Goal: Task Accomplishment & Management: Complete application form

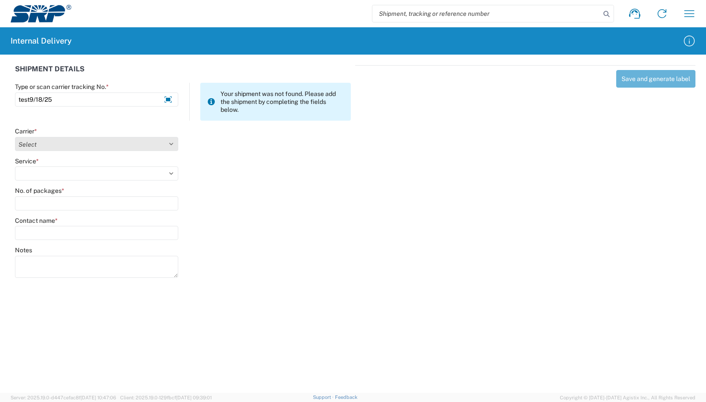
type input "test9/18/25"
click at [26, 145] on select "Select AcctPay Amazon Logistics ATI Trucking BC Dimerco Logistics Empire Southw…" at bounding box center [96, 144] width 163 height 14
select select "22933"
click at [15, 137] on select "Select AcctPay Amazon Logistics ATI Trucking BC Dimerco Logistics Empire Southw…" at bounding box center [96, 144] width 163 height 14
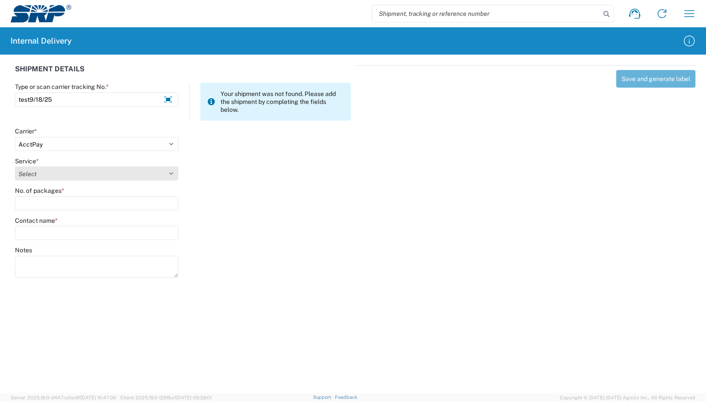
click at [61, 176] on select "Select Ground Inter-Office" at bounding box center [96, 173] width 163 height 14
select select "42403"
click at [15, 166] on select "Select Ground Inter-Office" at bounding box center [96, 173] width 163 height 14
type input "1"
type input "tyler"
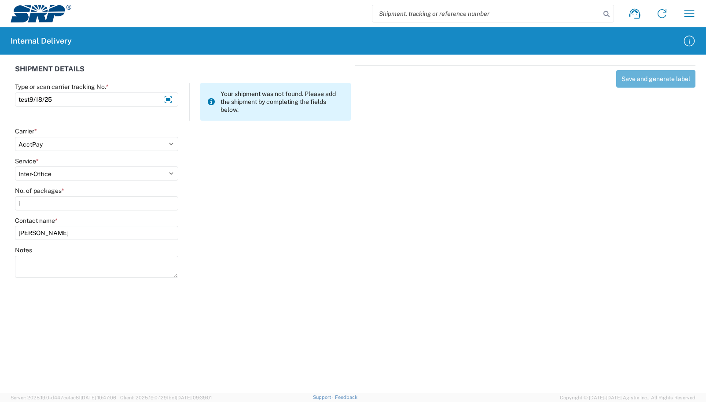
click at [84, 221] on div "Contact name *" at bounding box center [96, 220] width 163 height 8
click at [76, 234] on input "tyler" at bounding box center [96, 233] width 163 height 14
type input "tyler ebing"
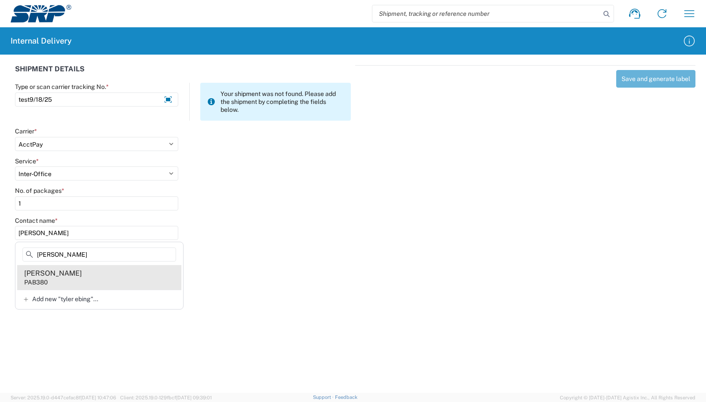
click at [84, 284] on agx-address-suggestion-item "Tyler Ebinger PAB380" at bounding box center [99, 277] width 164 height 25
type input "Tyler Ebinger"
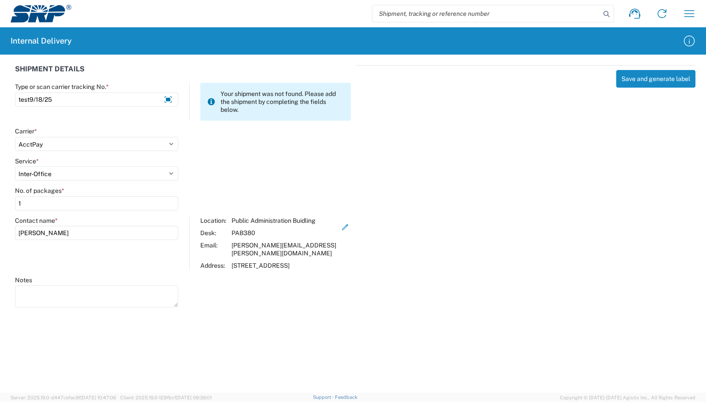
click at [281, 304] on div "Notes" at bounding box center [183, 296] width 345 height 40
click at [305, 328] on agx-forms-host "Shipment request Shipment tracking Internal delivery Transit update My profile …" at bounding box center [353, 201] width 706 height 402
click at [384, 303] on div "Save and generate label" at bounding box center [525, 184] width 340 height 239
click at [633, 83] on button "Save and generate label" at bounding box center [655, 79] width 79 height 18
click at [508, 260] on div "Save and generate label" at bounding box center [525, 184] width 340 height 239
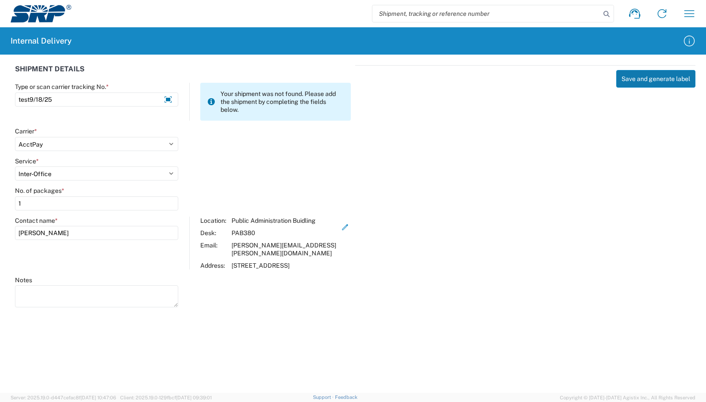
click at [631, 77] on button "Save and generate label" at bounding box center [655, 79] width 79 height 18
click at [433, 300] on div "Save and generate label" at bounding box center [525, 184] width 340 height 239
click at [642, 76] on button "Save and generate label" at bounding box center [655, 79] width 79 height 18
click at [635, 70] on div "Save and generate label" at bounding box center [525, 184] width 340 height 239
click at [633, 76] on button "Save and generate label" at bounding box center [655, 79] width 79 height 18
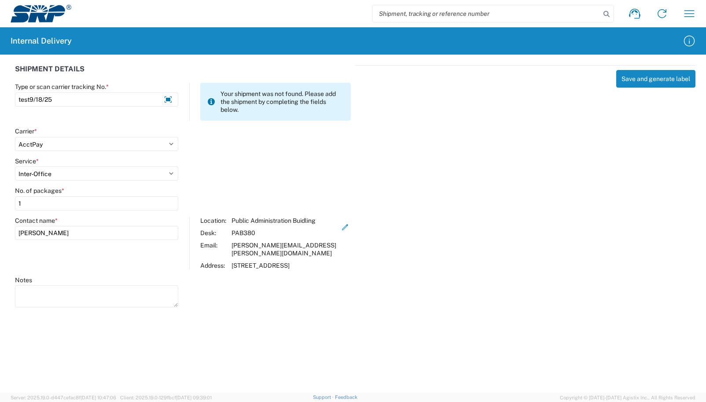
drag, startPoint x: 509, startPoint y: 197, endPoint x: 505, endPoint y: 203, distance: 7.0
click at [505, 203] on div "Save and generate label" at bounding box center [525, 184] width 340 height 239
